Goal: Communication & Community: Answer question/provide support

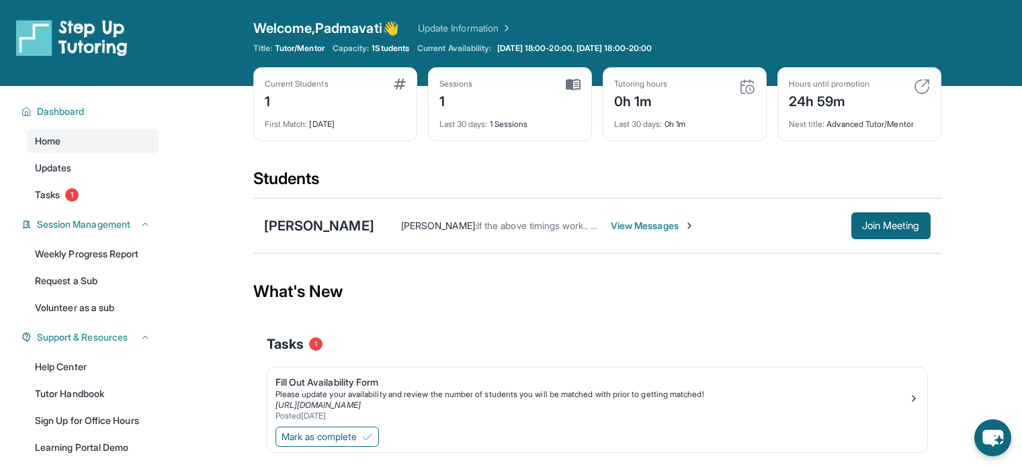
scroll to position [113, 0]
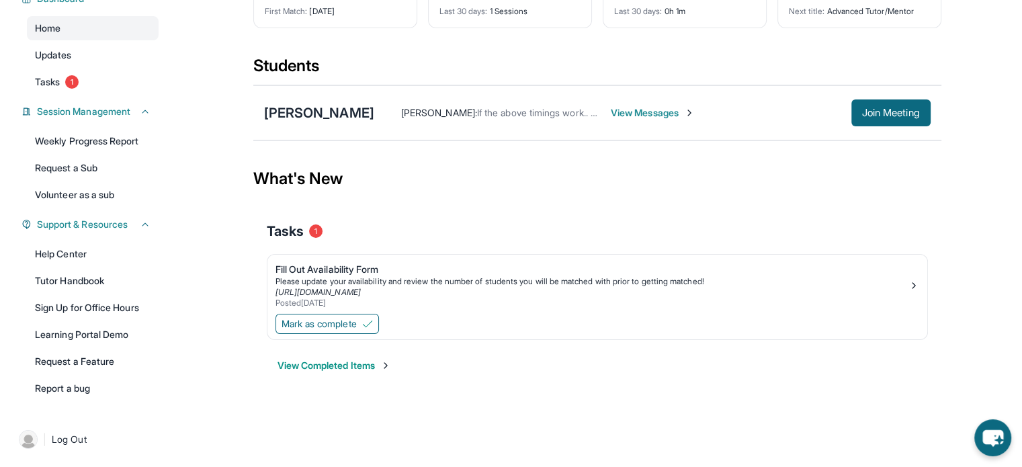
click at [664, 112] on span "View Messages" at bounding box center [653, 112] width 84 height 13
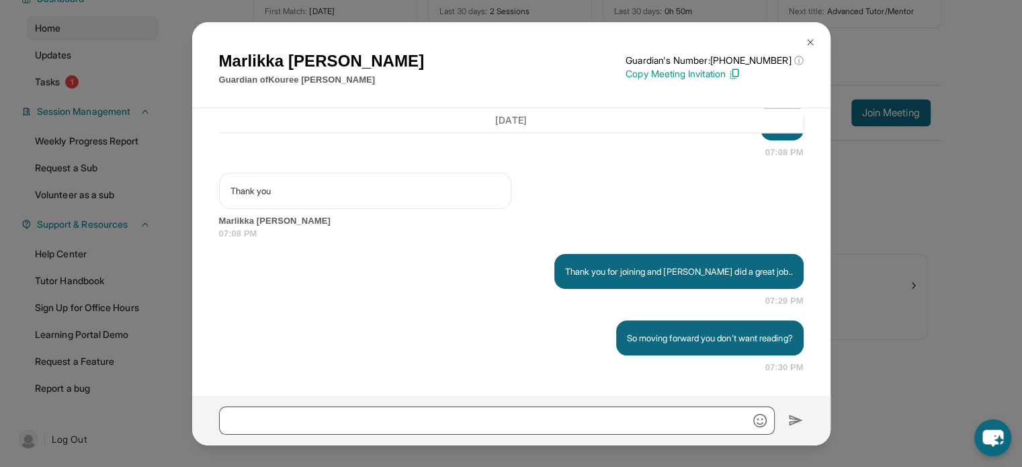
scroll to position [1978, 0]
click at [803, 42] on button at bounding box center [810, 42] width 27 height 27
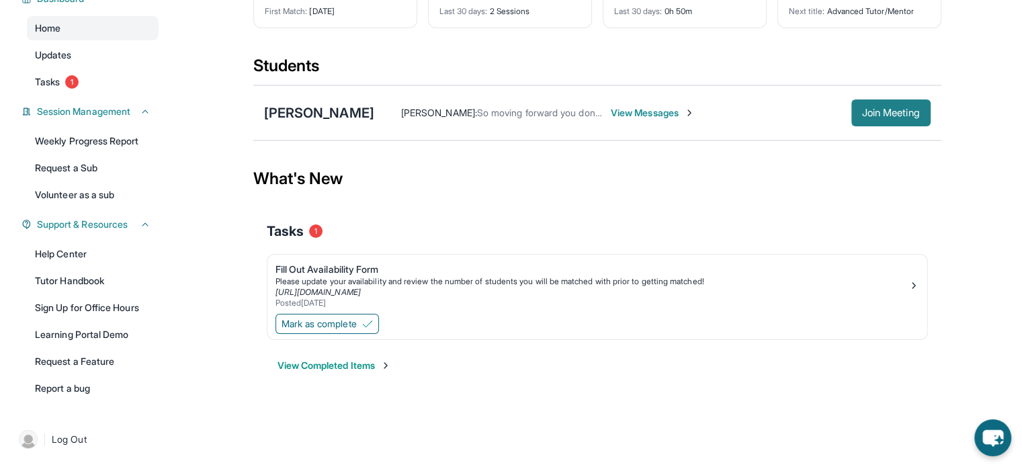
click at [851, 105] on button "Join Meeting" at bounding box center [890, 112] width 79 height 27
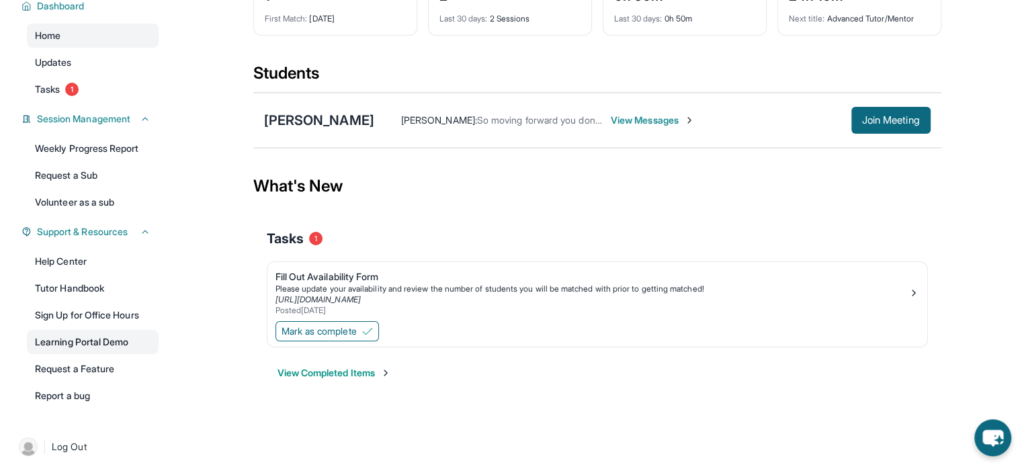
scroll to position [113, 0]
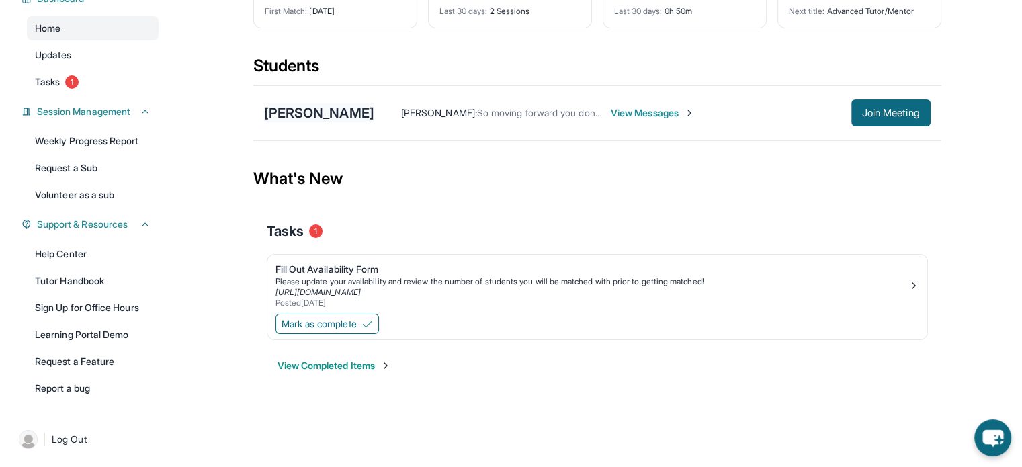
click at [350, 112] on div "[PERSON_NAME]" at bounding box center [319, 112] width 110 height 19
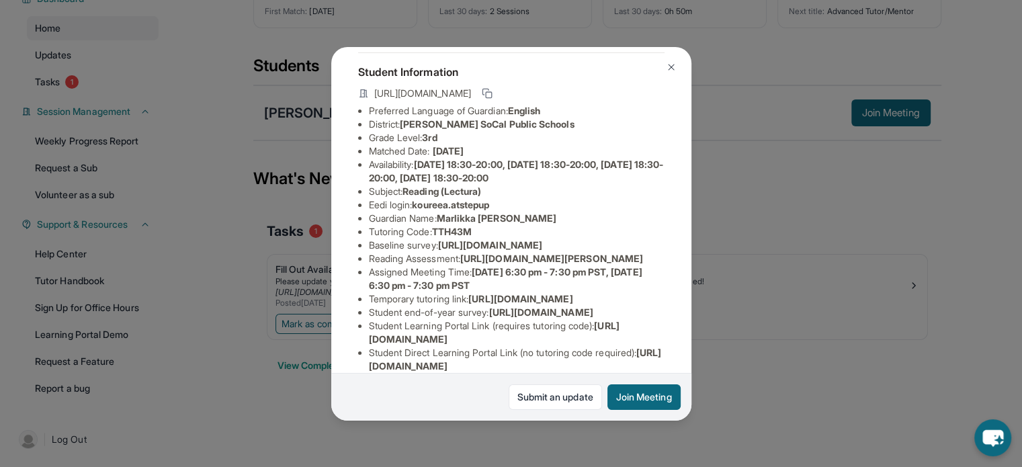
scroll to position [134, 0]
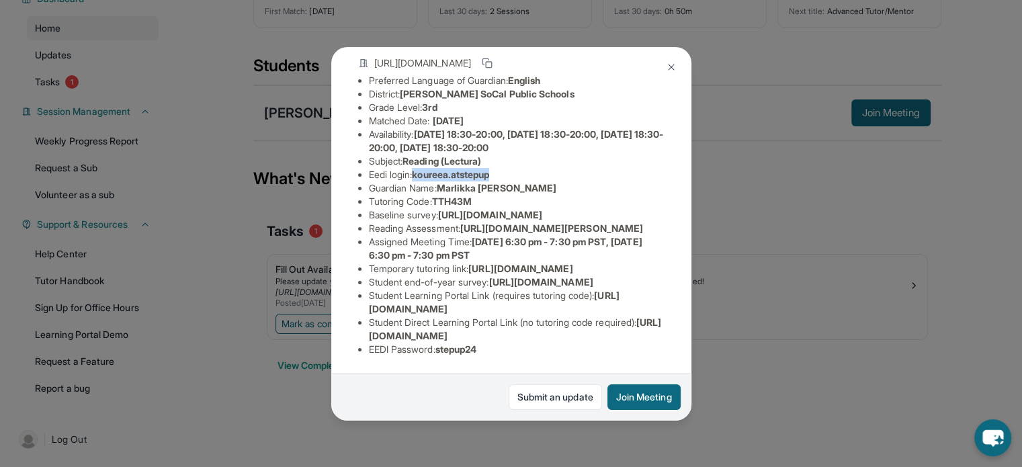
drag, startPoint x: 511, startPoint y: 149, endPoint x: 416, endPoint y: 147, distance: 94.8
click at [416, 168] on li "Eedi login : koureea.atstepup" at bounding box center [517, 174] width 296 height 13
copy li "koureea.atstepup"
drag, startPoint x: 492, startPoint y: 177, endPoint x: 476, endPoint y: 177, distance: 16.1
click at [476, 195] on li "Tutoring Code : TTH43M" at bounding box center [517, 201] width 296 height 13
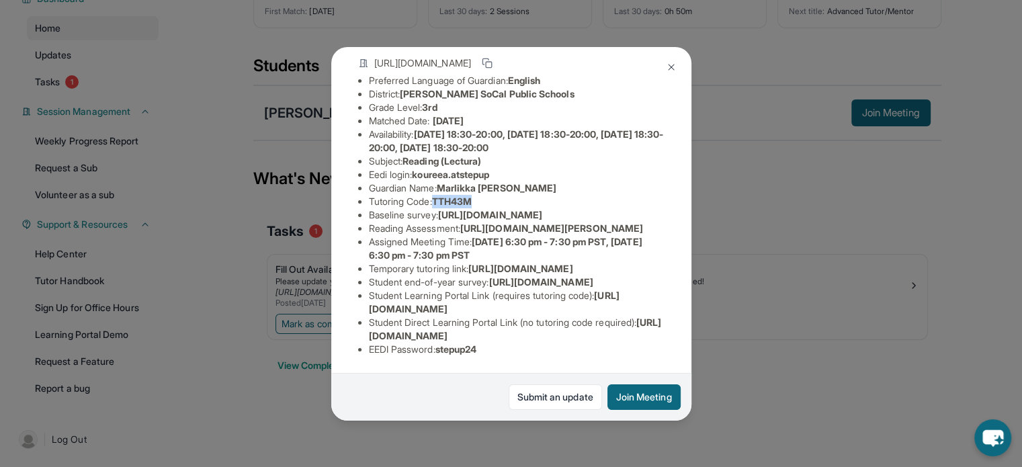
drag, startPoint x: 438, startPoint y: 175, endPoint x: 482, endPoint y: 169, distance: 44.1
click at [482, 195] on li "Tutoring Code : TTH43M" at bounding box center [517, 201] width 296 height 13
copy span "TTH43M"
click at [671, 60] on button at bounding box center [671, 67] width 27 height 27
